Goal: Find specific page/section: Find specific page/section

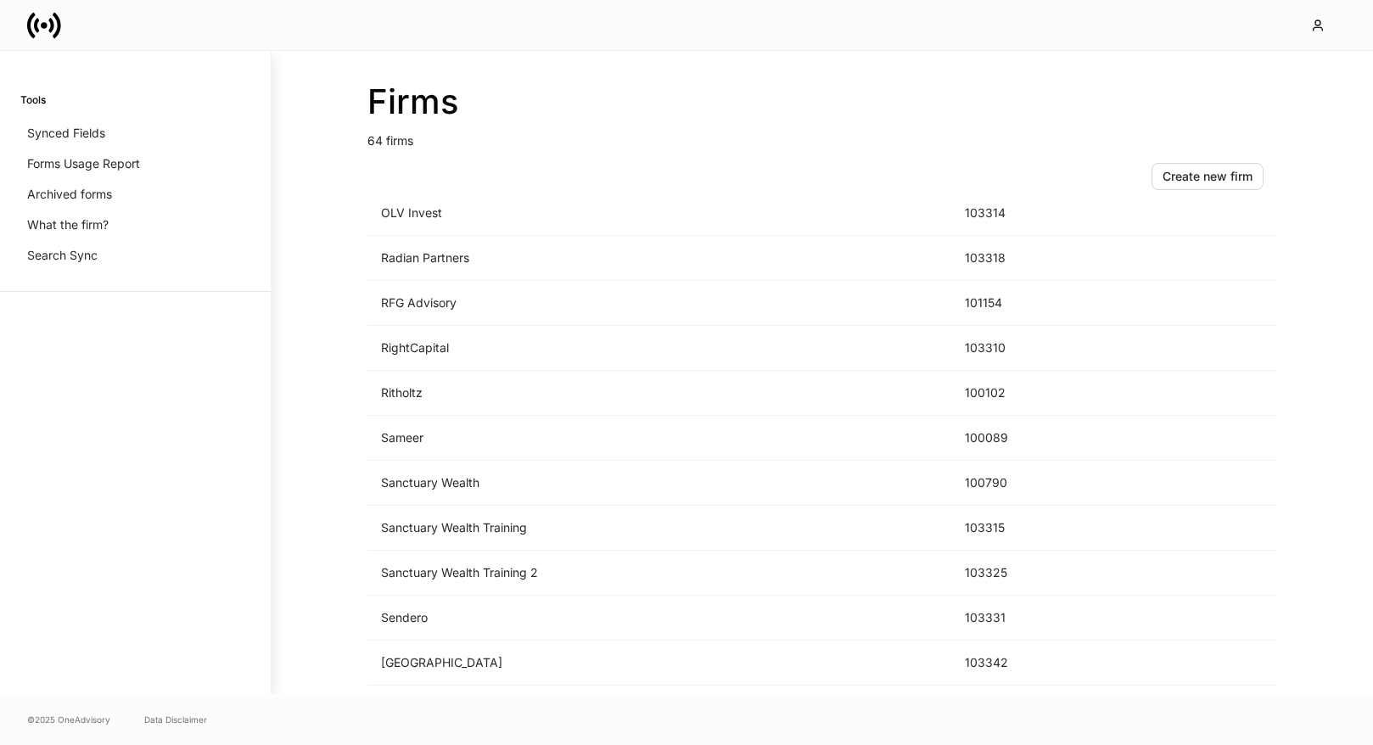
scroll to position [2175, 0]
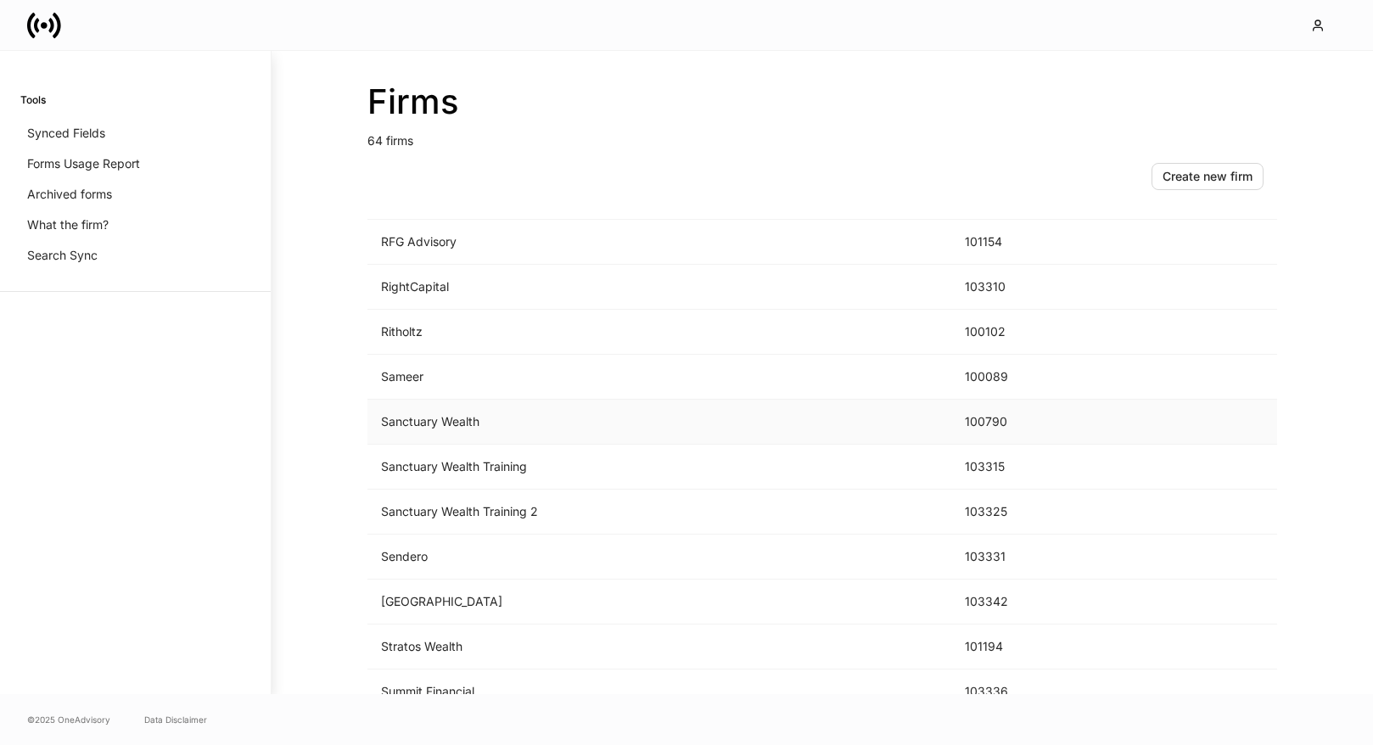
click at [626, 411] on td "Sanctuary Wealth" at bounding box center [659, 422] width 584 height 45
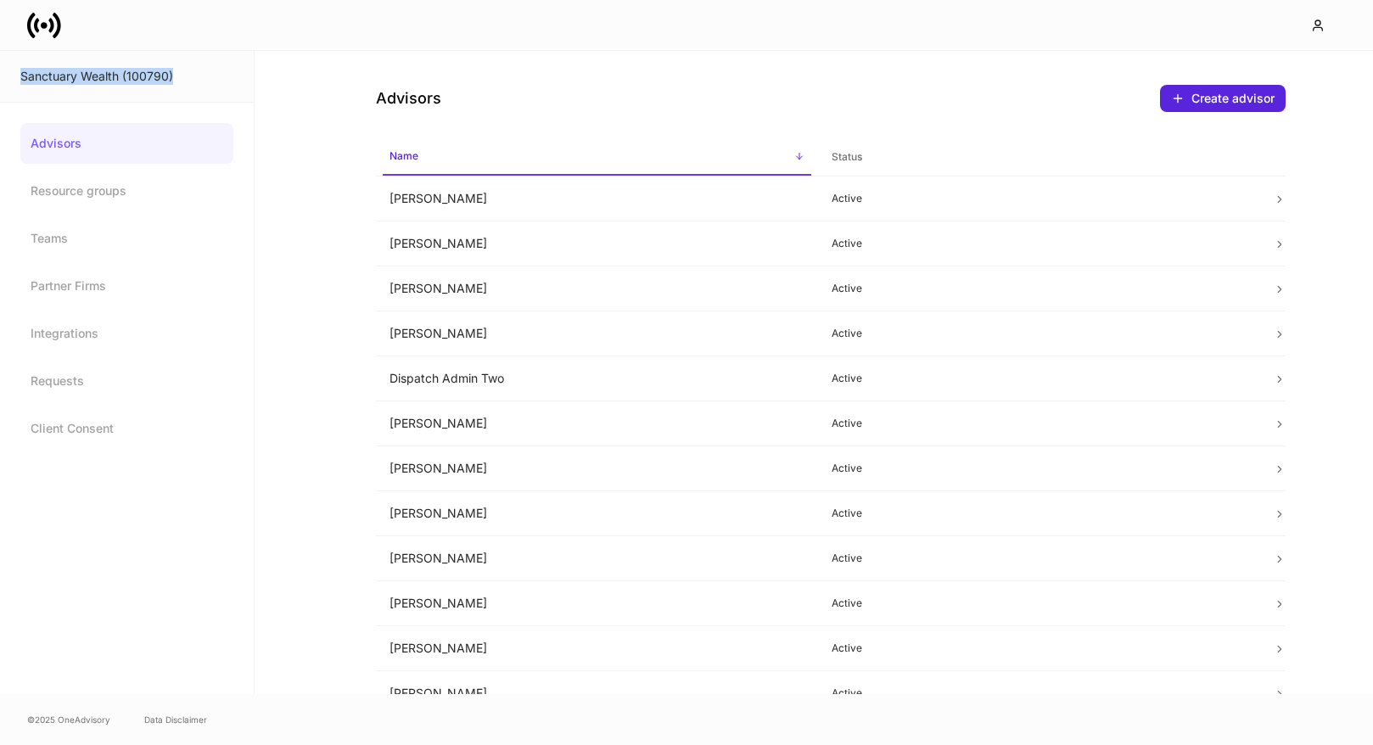
drag, startPoint x: 188, startPoint y: 73, endPoint x: 9, endPoint y: 75, distance: 179.0
click at [9, 75] on div "Sanctuary Wealth (100790)" at bounding box center [127, 77] width 254 height 52
copy div "Sanctuary Wealth (100790)"
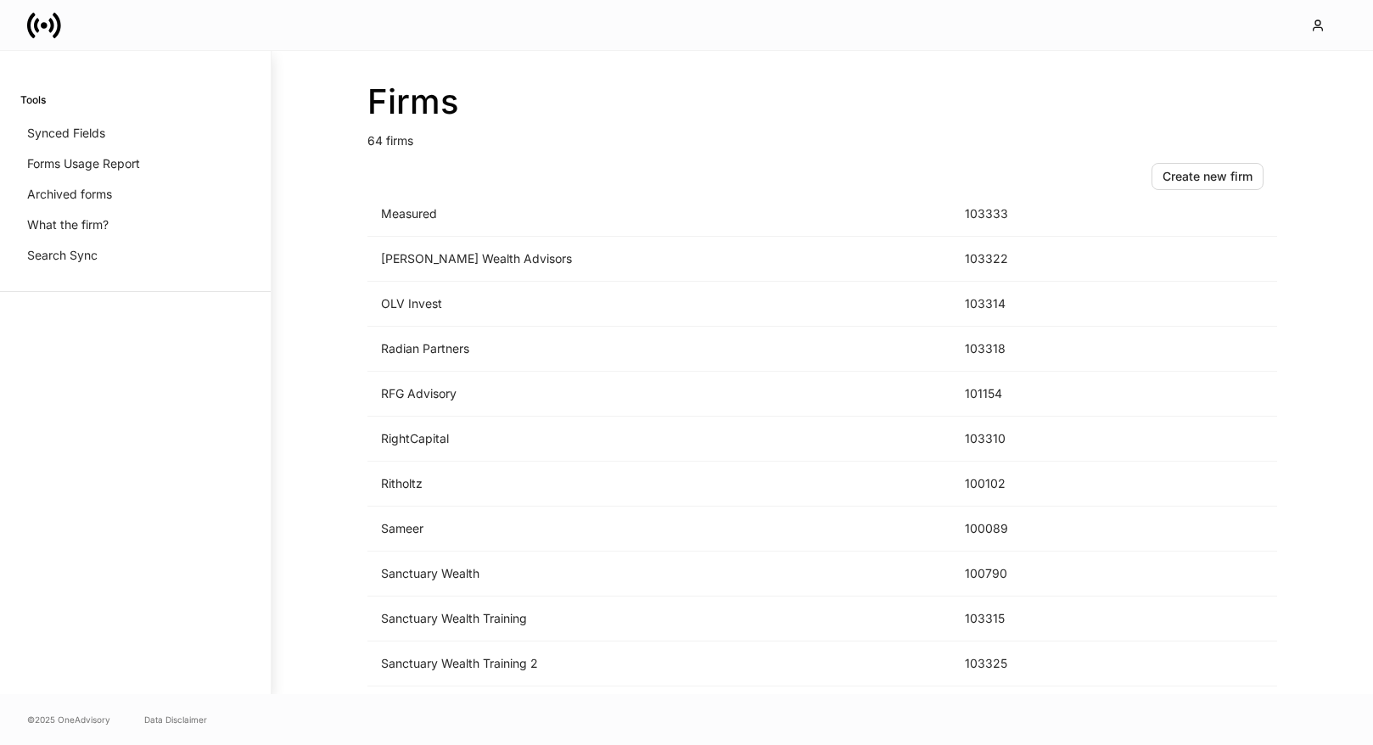
scroll to position [2024, 0]
click at [602, 628] on td "Sanctuary Wealth Training" at bounding box center [659, 618] width 584 height 45
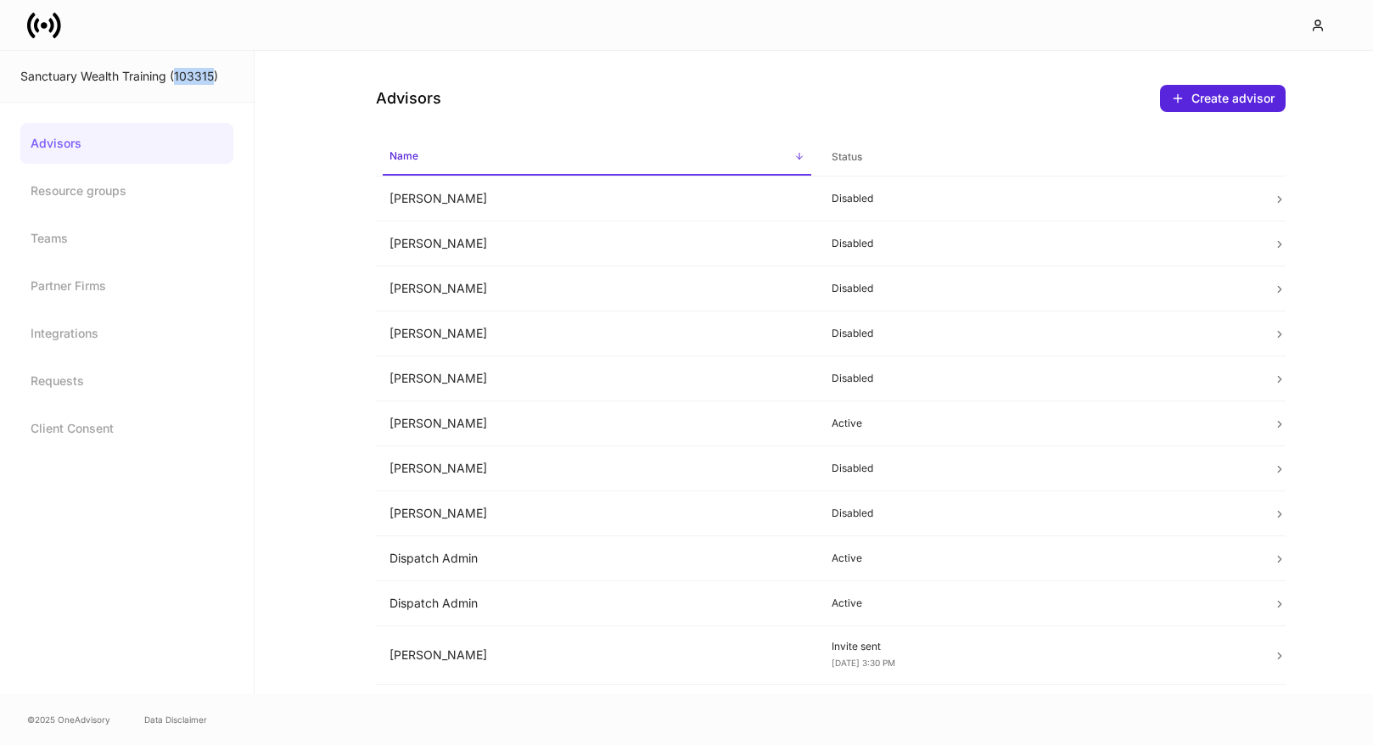
drag, startPoint x: 215, startPoint y: 74, endPoint x: 176, endPoint y: 74, distance: 38.2
click at [176, 74] on div "Sanctuary Wealth Training (103315)" at bounding box center [126, 76] width 213 height 17
copy div "103315"
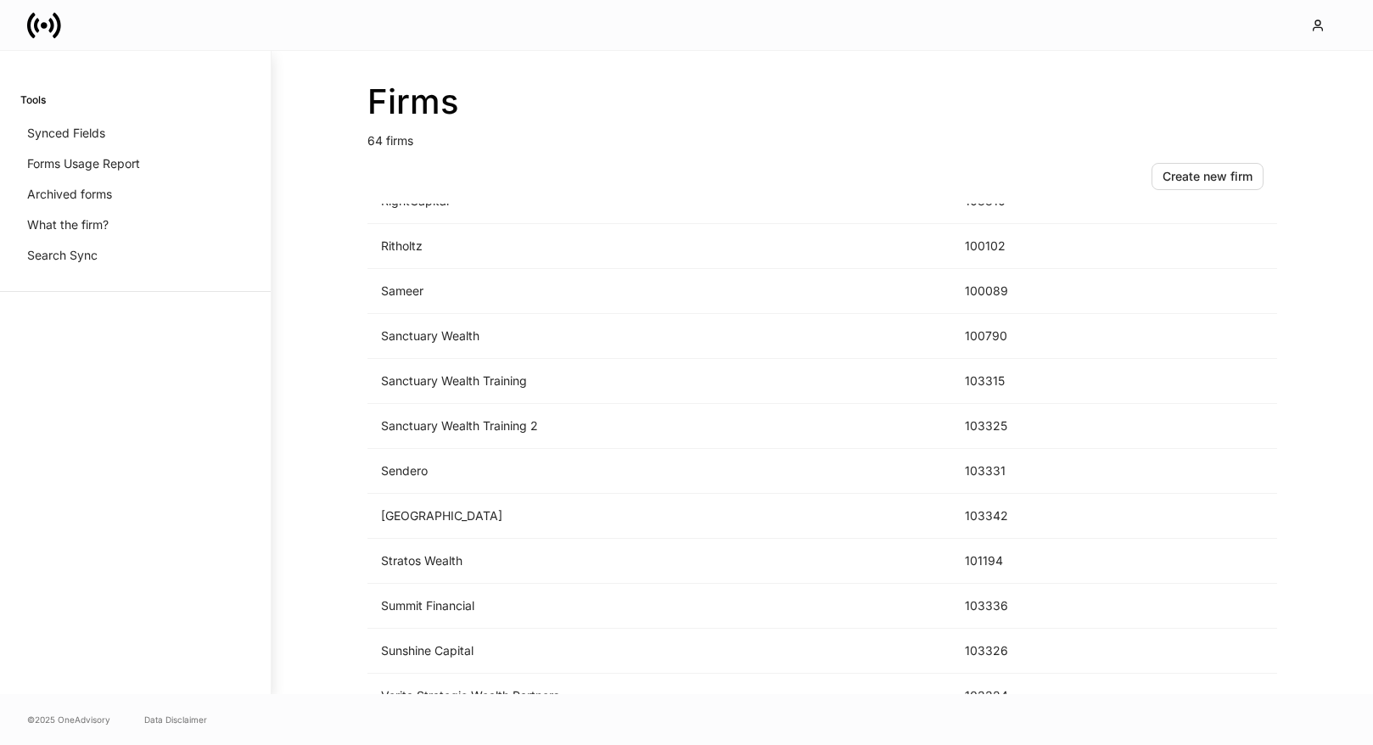
scroll to position [2189, 0]
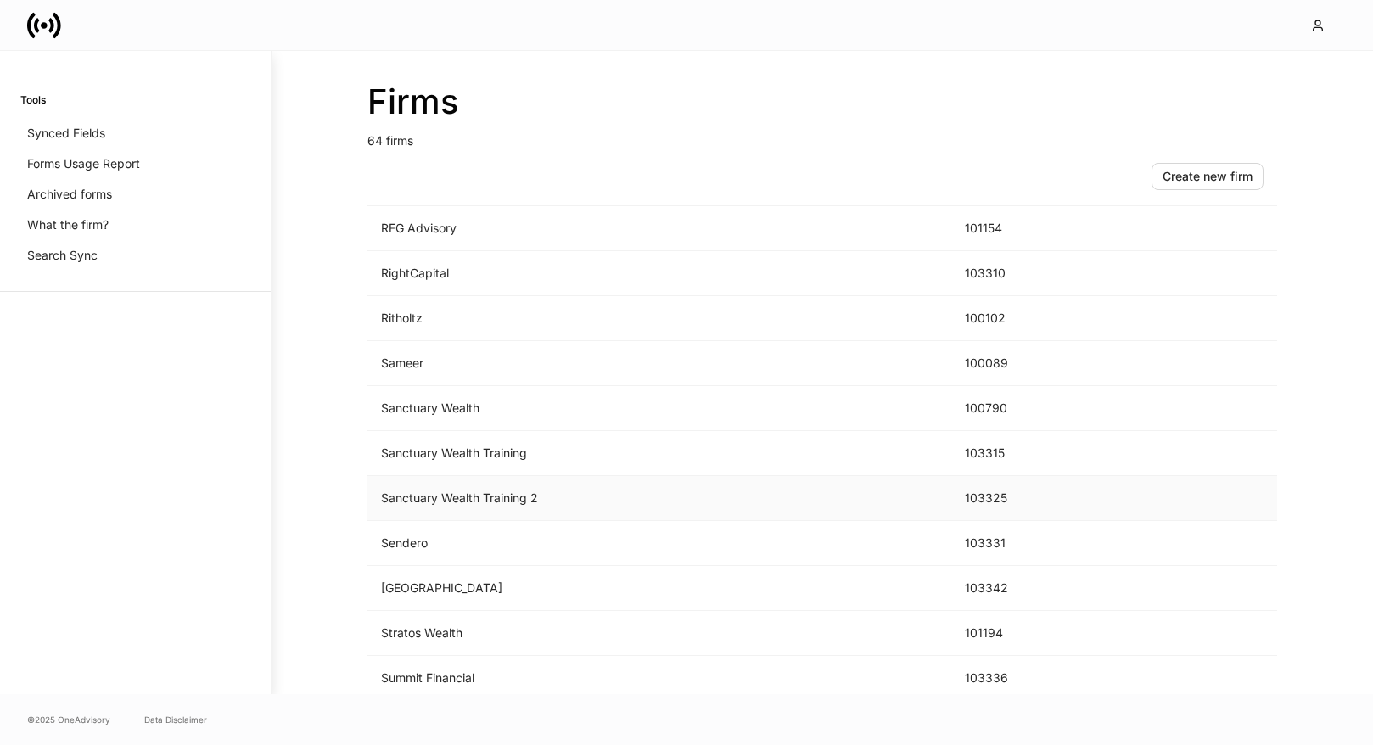
click at [572, 507] on td "Sanctuary Wealth Training 2" at bounding box center [659, 498] width 584 height 45
